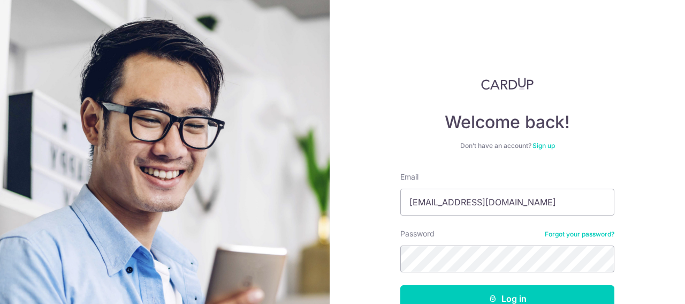
type input "SCAVYgEN@GMAIL.COM"
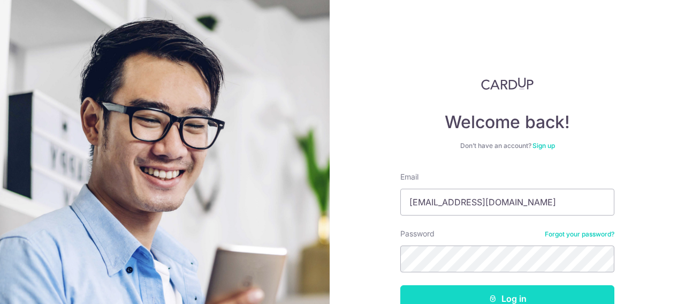
click at [509, 297] on button "Log in" at bounding box center [508, 298] width 214 height 27
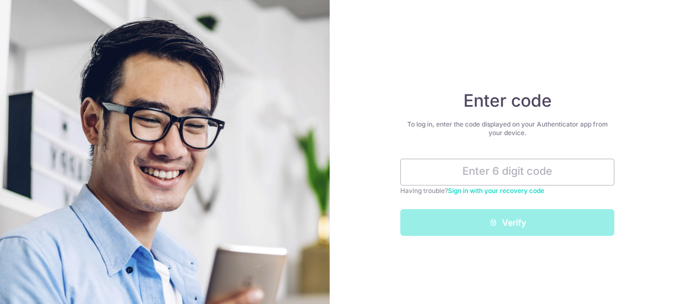
click at [543, 171] on input "text" at bounding box center [508, 172] width 214 height 27
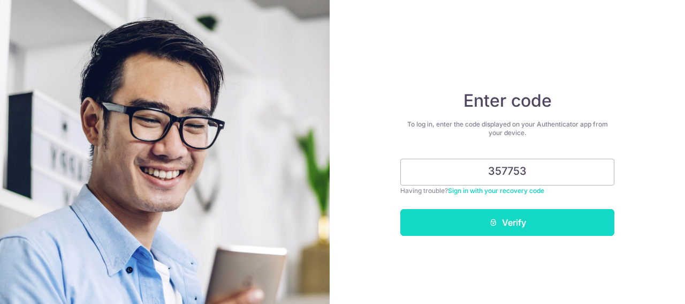
type input "357753"
click at [517, 228] on button "Verify" at bounding box center [508, 222] width 214 height 27
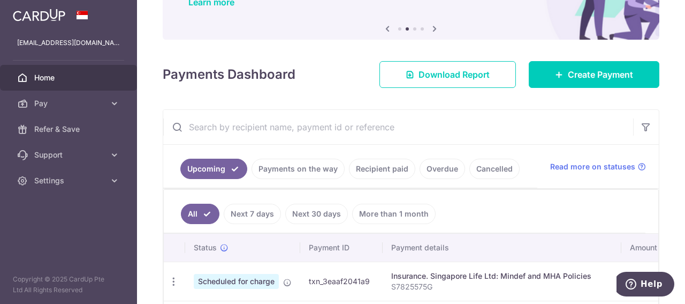
scroll to position [96, 0]
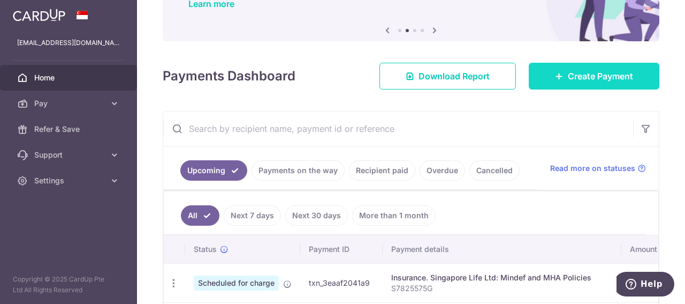
click at [557, 76] on icon at bounding box center [559, 76] width 9 height 9
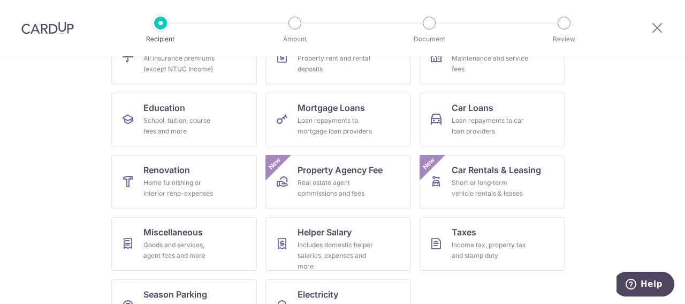
scroll to position [175, 0]
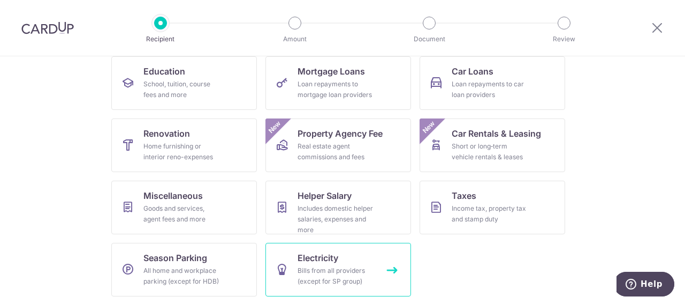
click at [330, 268] on div "Bills from all providers (except for SP group)" at bounding box center [336, 275] width 77 height 21
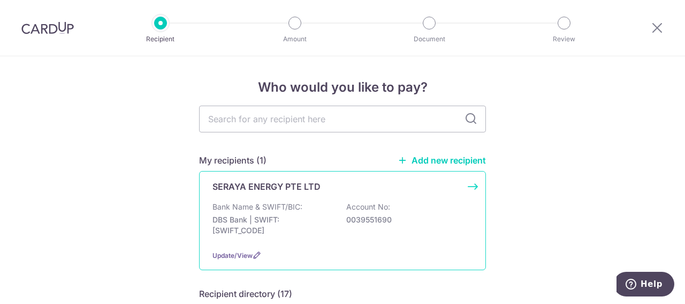
click at [288, 199] on div "SERAYA ENERGY PTE LTD Bank Name & SWIFT/BIC: DBS Bank | SWIFT: DBSSSGSGXXX Acco…" at bounding box center [342, 220] width 287 height 99
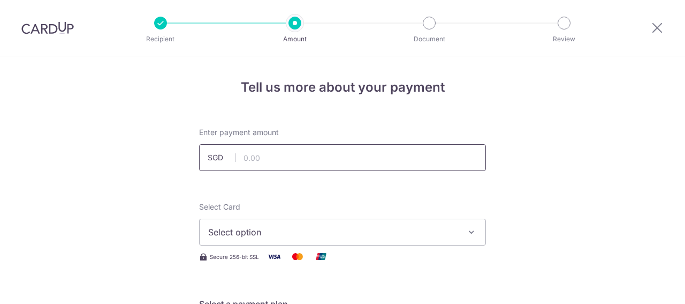
click at [322, 162] on input "text" at bounding box center [342, 157] width 287 height 27
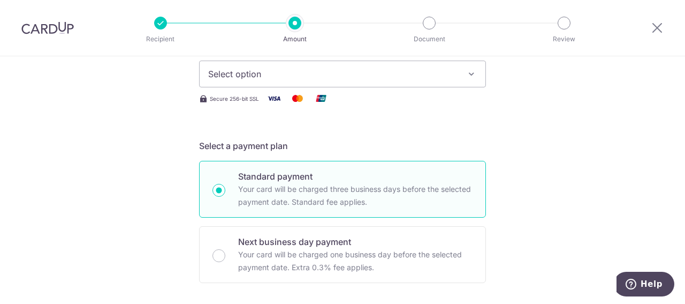
scroll to position [161, 0]
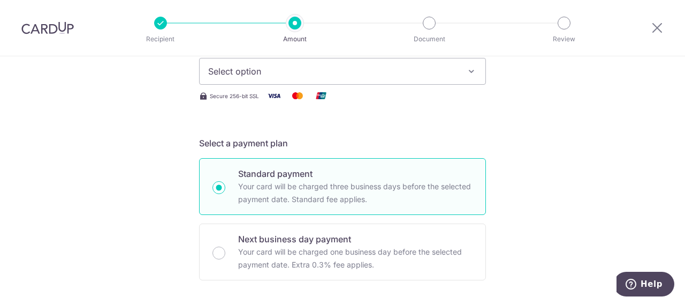
type input "240.00"
click at [391, 82] on button "Select option" at bounding box center [342, 71] width 287 height 27
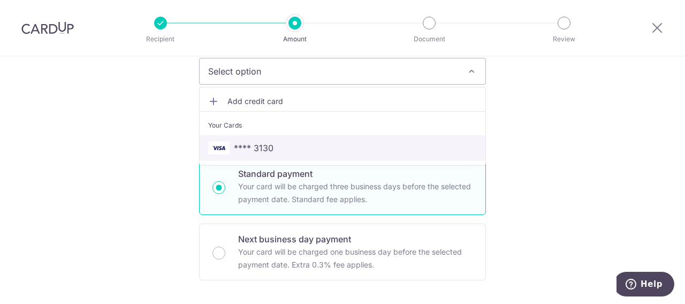
click at [262, 145] on span "**** 3130" at bounding box center [254, 147] width 40 height 13
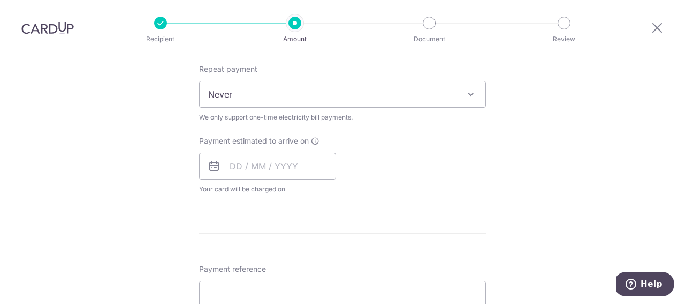
scroll to position [375, 0]
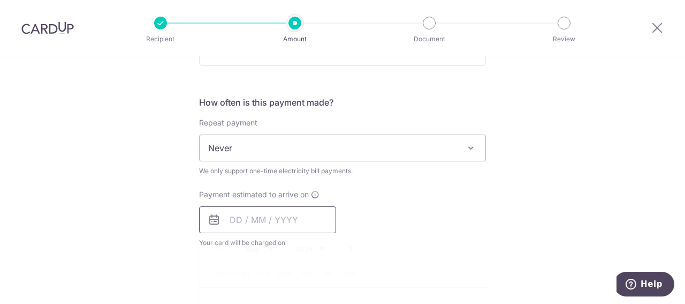
click at [227, 221] on input "text" at bounding box center [267, 219] width 137 height 27
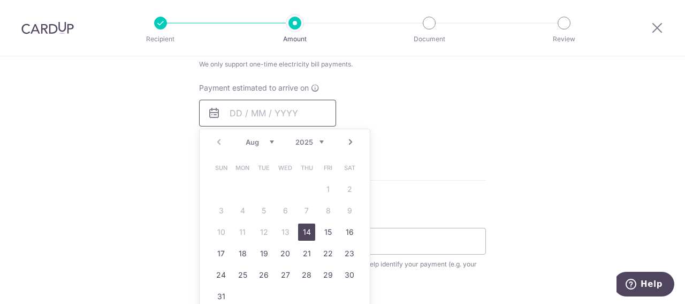
scroll to position [482, 0]
drag, startPoint x: 302, startPoint y: 274, endPoint x: 107, endPoint y: 207, distance: 206.1
click at [302, 274] on link "28" at bounding box center [306, 274] width 17 height 17
type input "28/08/2025"
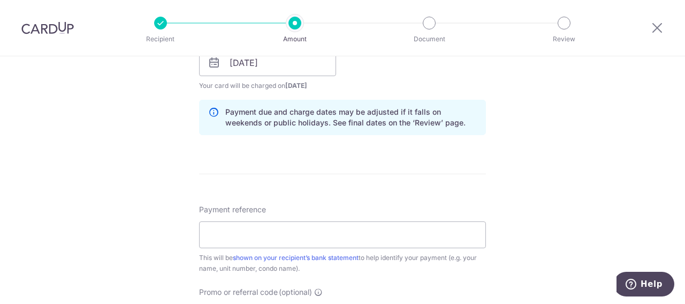
scroll to position [589, 0]
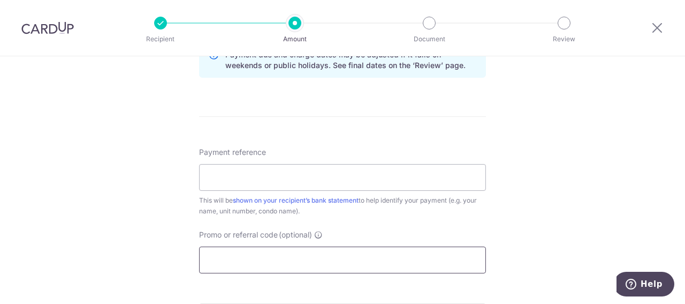
click at [273, 256] on input "Promo or referral code (optional)" at bounding box center [342, 259] width 287 height 27
paste input "OFF225"
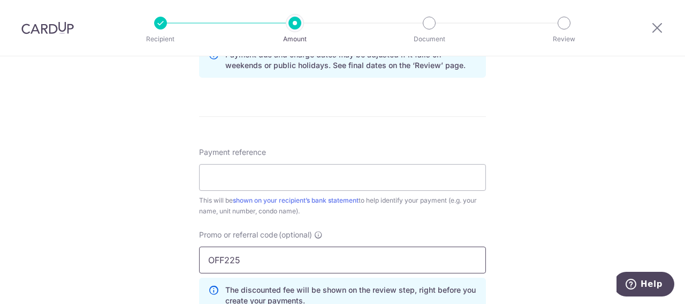
type input "OFF225"
click at [259, 172] on input "Payment reference" at bounding box center [342, 177] width 287 height 27
paste input "Geneco GC8202212U"
type input "Geneco GC8202212U"
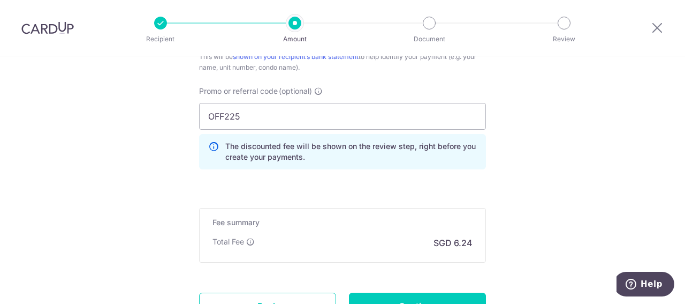
scroll to position [750, 0]
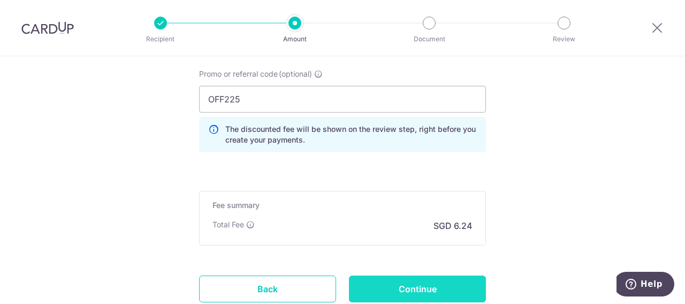
click at [424, 285] on input "Continue" at bounding box center [417, 288] width 137 height 27
type input "Create Schedule"
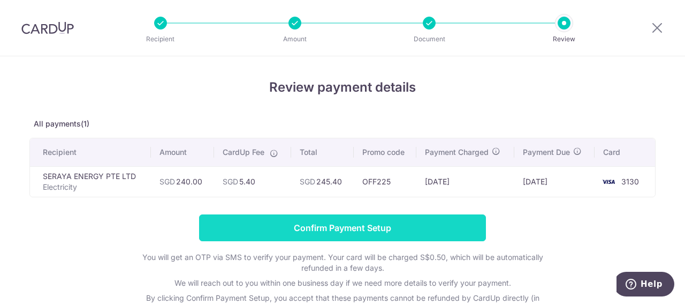
click at [382, 229] on input "Confirm Payment Setup" at bounding box center [342, 227] width 287 height 27
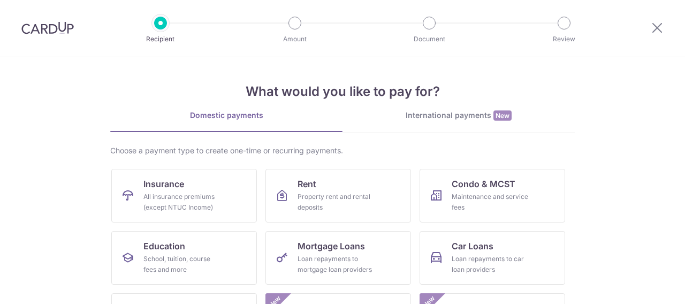
scroll to position [175, 0]
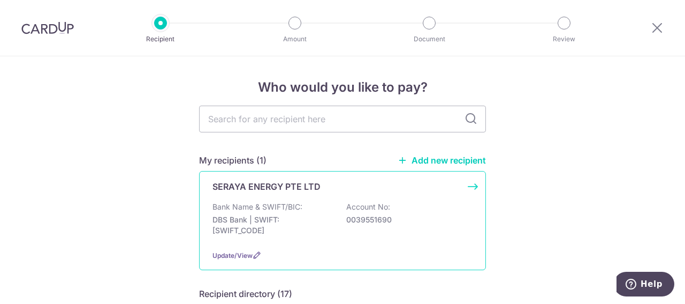
click at [308, 210] on div "Bank Name & SWIFT/BIC: DBS Bank | SWIFT: [SWIFT_CODE] Account No: 0039551690" at bounding box center [343, 221] width 260 height 40
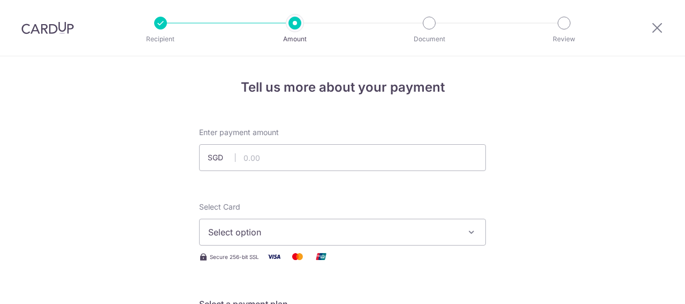
scroll to position [54, 0]
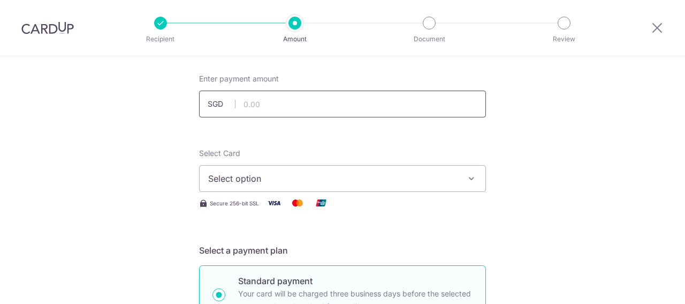
click at [321, 99] on input "text" at bounding box center [342, 103] width 287 height 27
type input "240.00"
click at [320, 182] on span "Select option" at bounding box center [333, 178] width 250 height 13
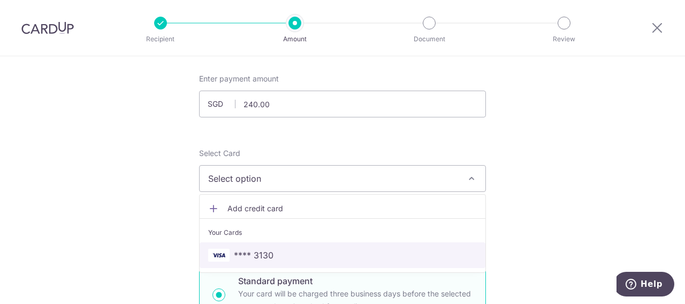
click at [298, 252] on span "**** 3130" at bounding box center [342, 254] width 269 height 13
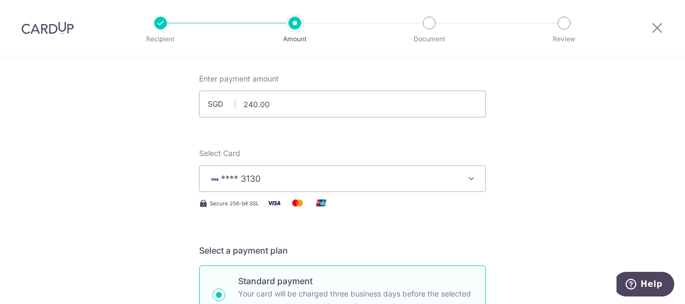
scroll to position [375, 0]
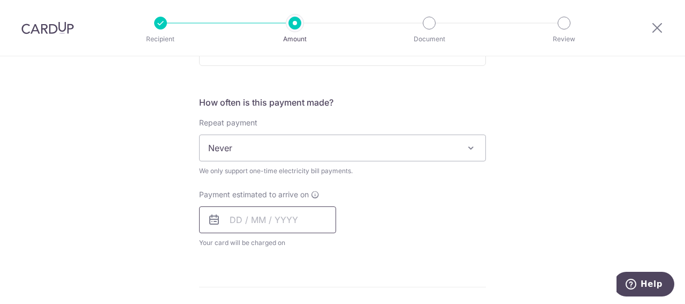
click at [250, 215] on input "text" at bounding box center [267, 219] width 137 height 27
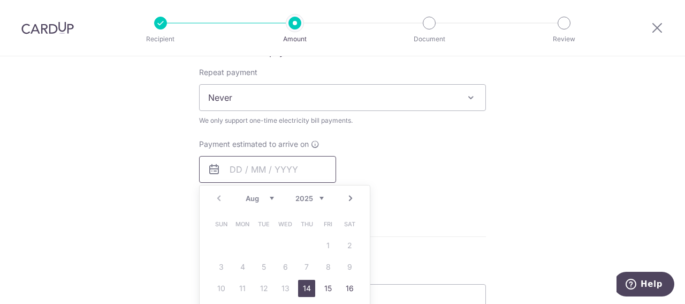
scroll to position [482, 0]
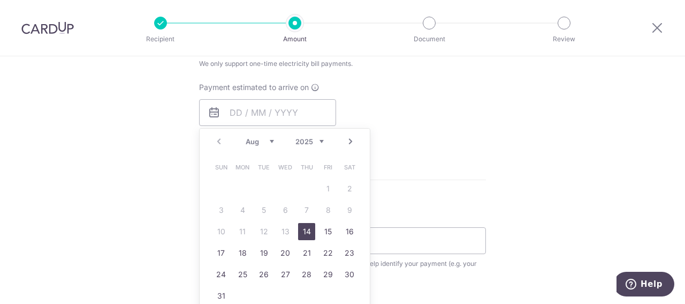
click at [269, 141] on select "Aug Sep Oct Nov Dec" at bounding box center [260, 141] width 28 height 9
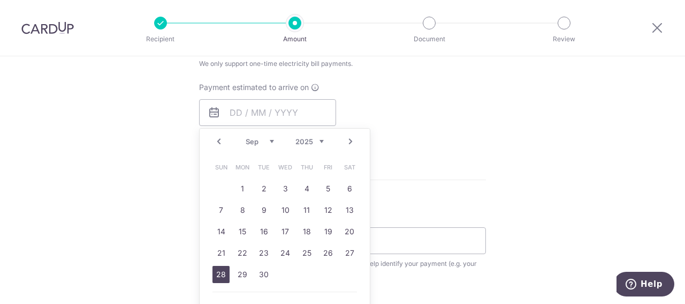
click at [218, 269] on link "28" at bounding box center [221, 274] width 17 height 17
type input "28/09/2025"
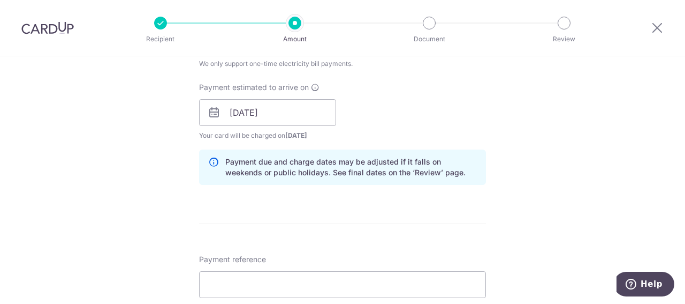
scroll to position [589, 0]
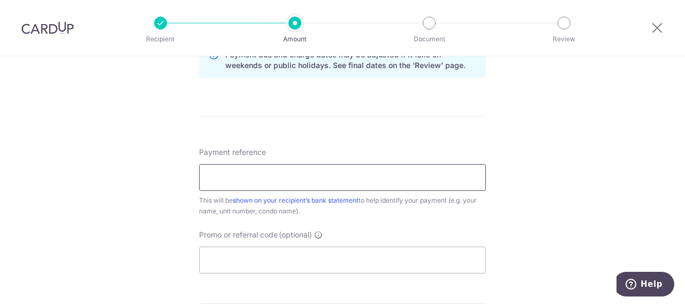
click at [329, 180] on input "Payment reference" at bounding box center [342, 177] width 287 height 27
click at [327, 181] on input "Payment reference" at bounding box center [342, 177] width 287 height 27
paste input "Geneco GC8202212U"
type input "Geneco GC8202212U"
click at [265, 255] on input "Promo or referral code (optional)" at bounding box center [342, 259] width 287 height 27
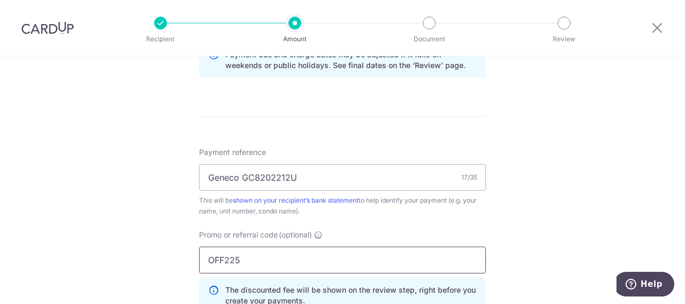
type input "OFF225"
click at [493, 222] on div "Tell us more about your payment Enter payment amount SGD 240.00 240.00 Select C…" at bounding box center [342, 5] width 685 height 1076
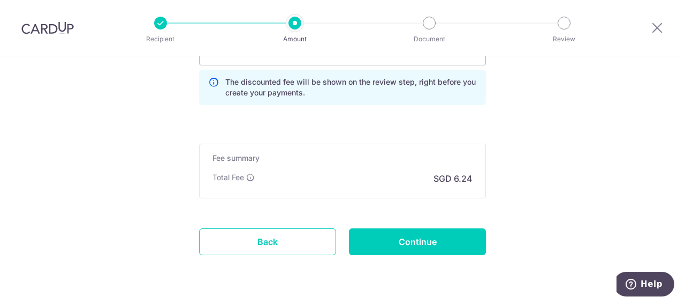
scroll to position [803, 0]
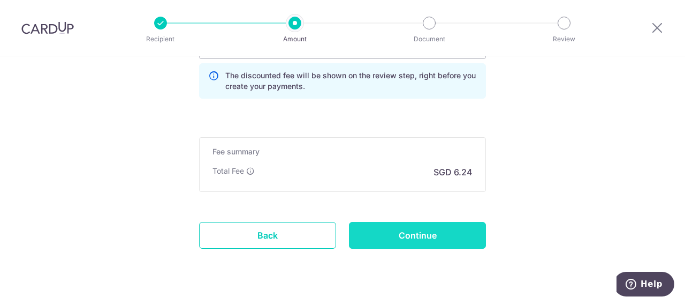
click at [451, 235] on input "Continue" at bounding box center [417, 235] width 137 height 27
type input "Create Schedule"
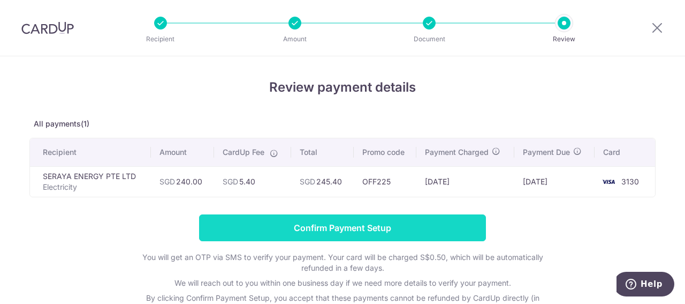
click at [364, 227] on input "Confirm Payment Setup" at bounding box center [342, 227] width 287 height 27
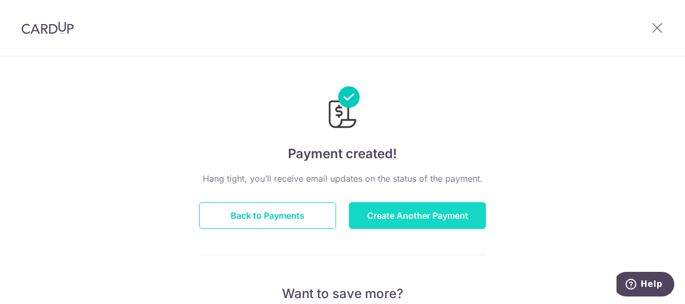
click at [428, 207] on button "Create Another Payment" at bounding box center [417, 215] width 137 height 27
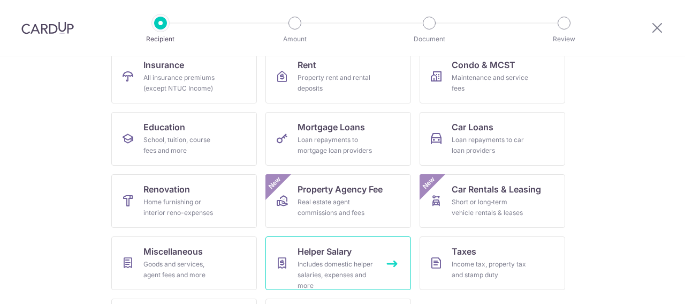
scroll to position [175, 0]
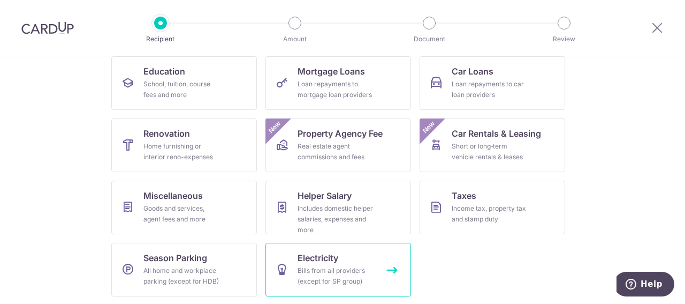
click at [350, 279] on div "Bills from all providers (except for SP group)" at bounding box center [336, 275] width 77 height 21
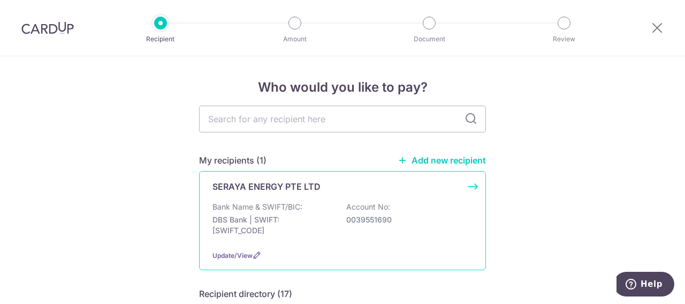
click at [310, 199] on div "SERAYA ENERGY PTE LTD Bank Name & SWIFT/BIC: DBS Bank | SWIFT: [SWIFT_CODE] Acc…" at bounding box center [342, 220] width 287 height 99
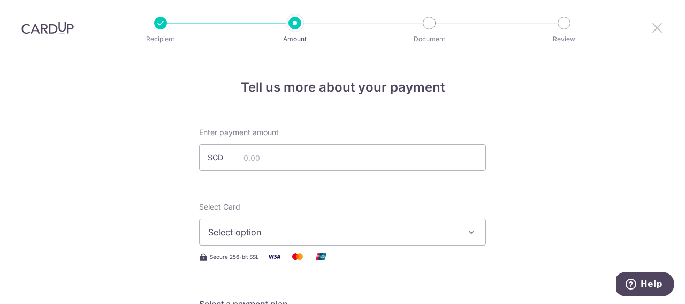
click at [653, 28] on icon at bounding box center [657, 27] width 13 height 13
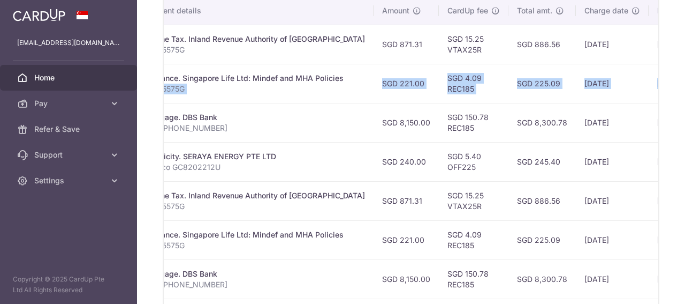
scroll to position [0, 312]
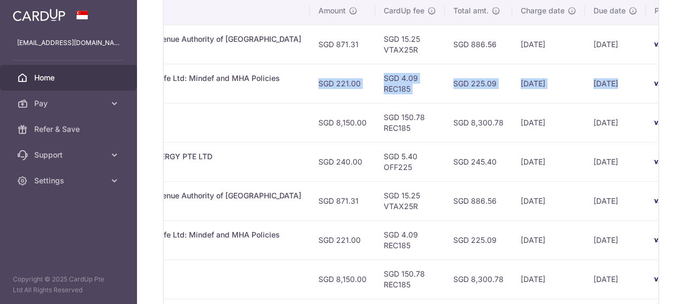
drag, startPoint x: 576, startPoint y: 81, endPoint x: 592, endPoint y: 79, distance: 16.2
click at [592, 79] on tr "Update payment Cancel payment Scheduled for charge txn_3eaaf2041a9 Insurance. S…" at bounding box center [290, 83] width 876 height 39
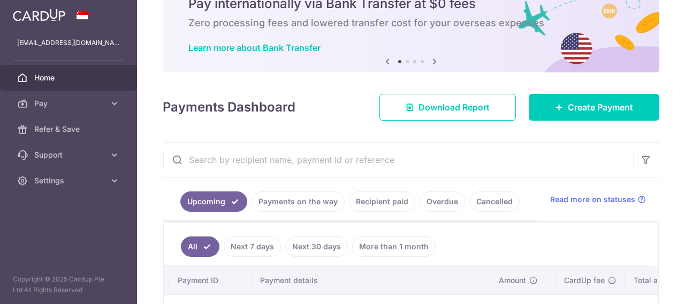
scroll to position [0, 0]
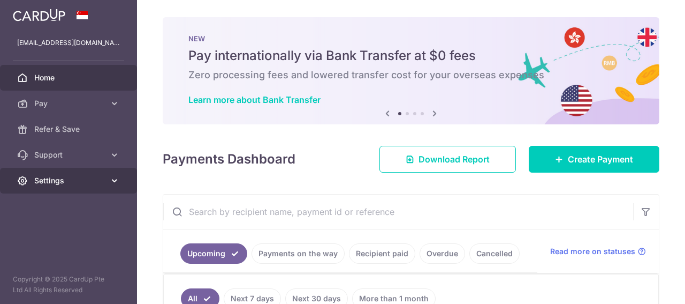
click at [112, 179] on icon at bounding box center [114, 180] width 11 height 11
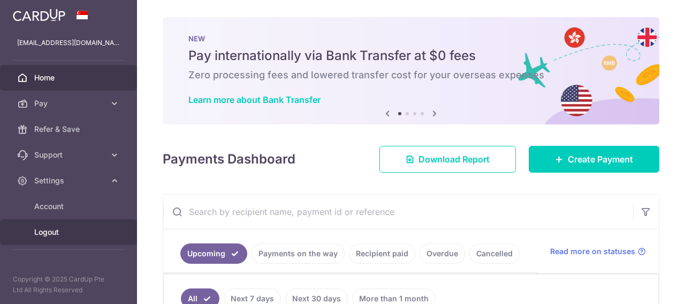
click at [45, 233] on span "Logout" at bounding box center [69, 232] width 71 height 11
